Goal: Task Accomplishment & Management: Manage account settings

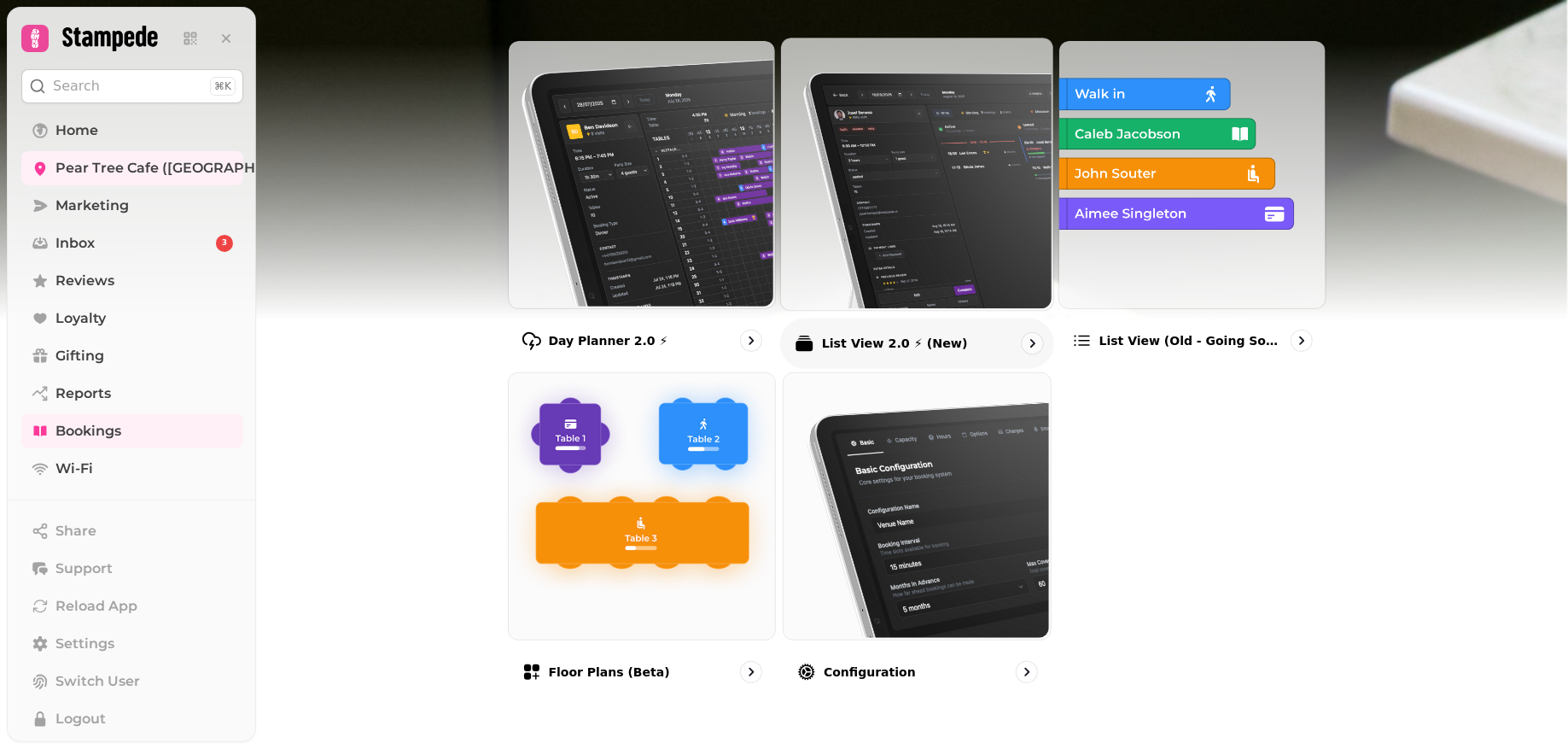
scroll to position [158, 0]
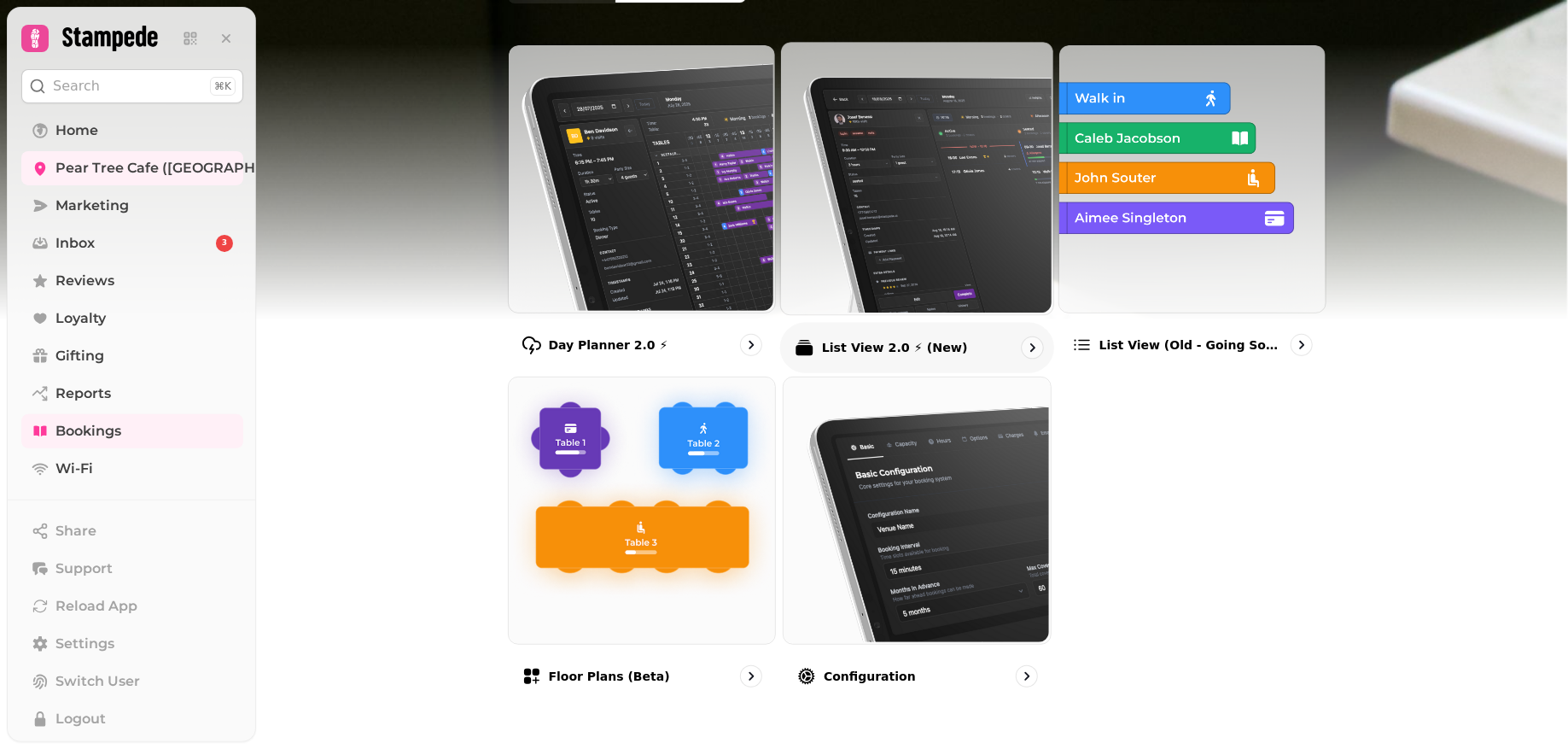
click at [950, 200] on img at bounding box center [915, 176] width 272 height 272
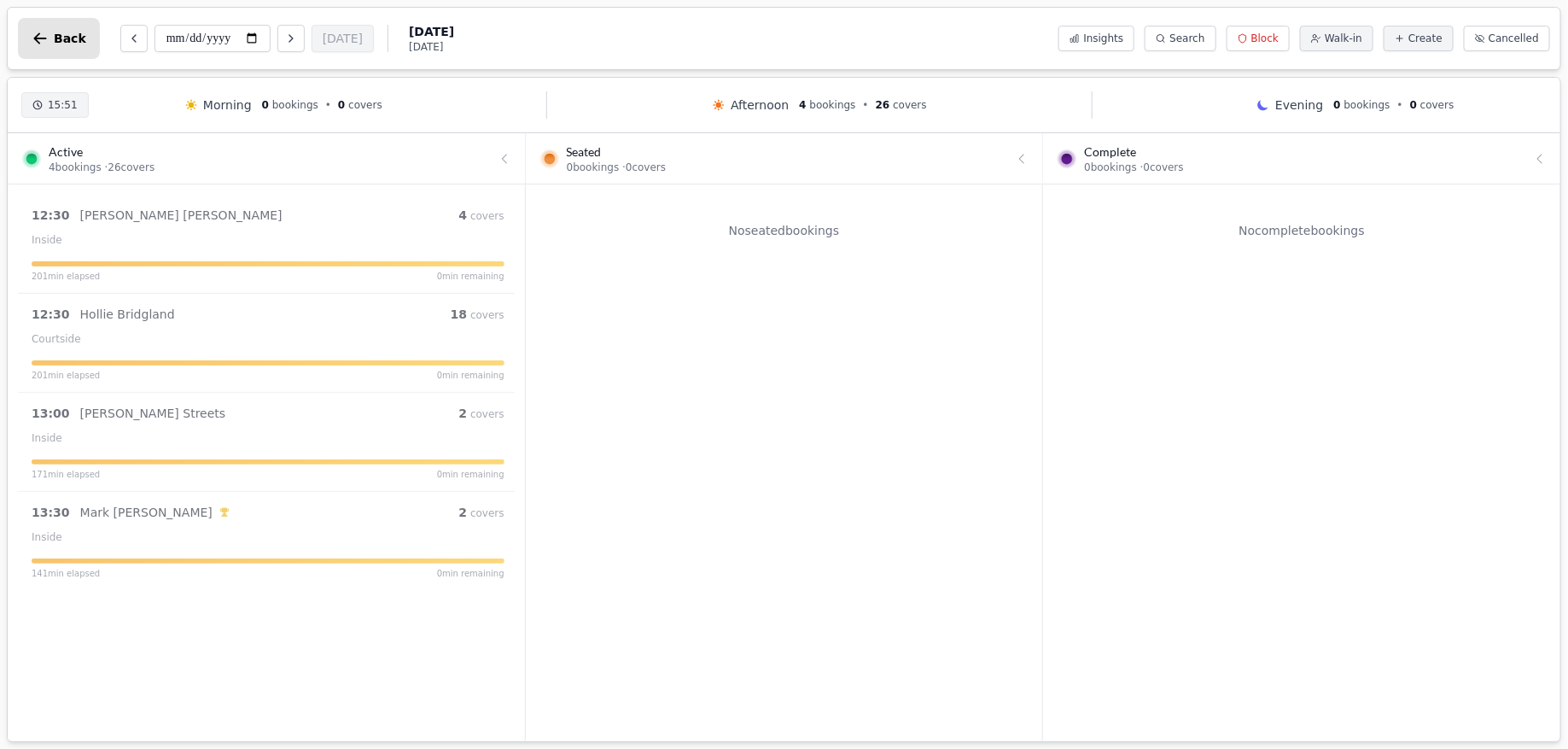
click at [45, 35] on icon "button" at bounding box center [40, 38] width 17 height 17
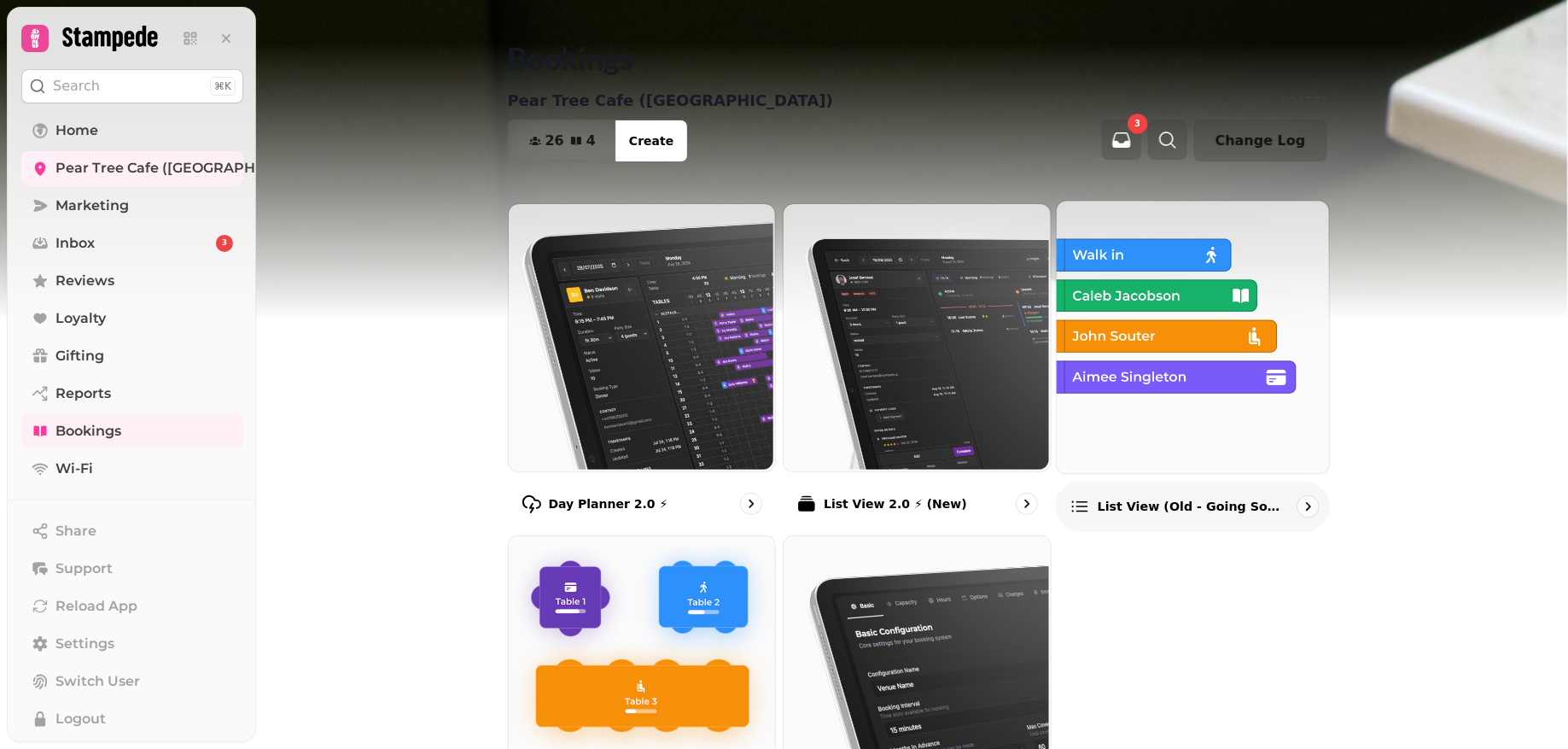
click at [1204, 384] on img at bounding box center [1190, 335] width 272 height 272
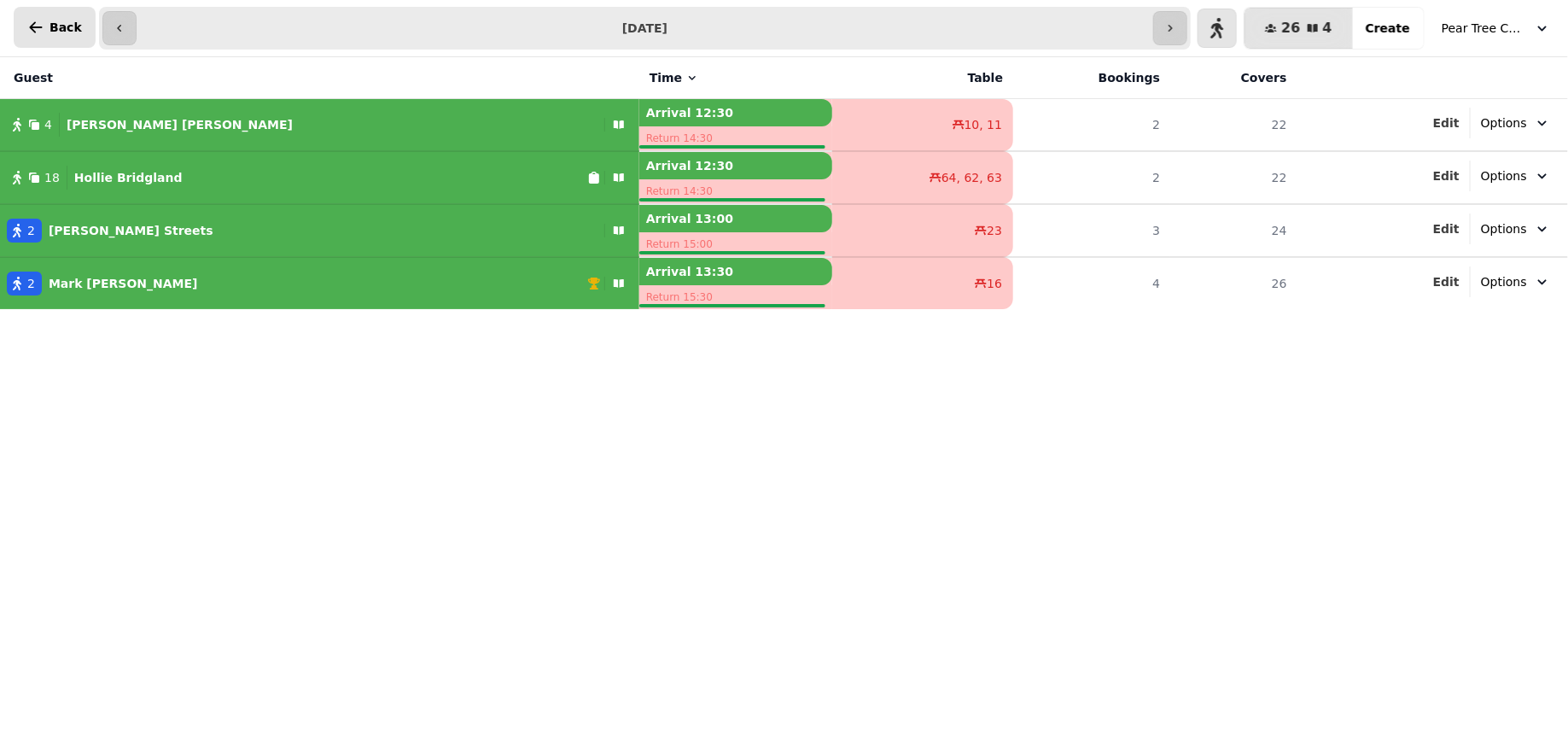
click at [51, 14] on button "Back" at bounding box center [55, 27] width 82 height 41
